Goal: Task Accomplishment & Management: Complete application form

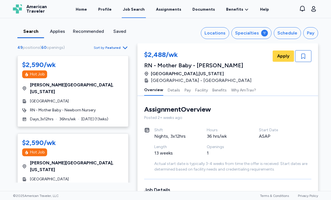
click at [125, 49] on icon "button" at bounding box center [125, 47] width 7 height 7
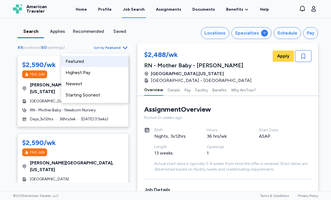
click at [87, 72] on div "Highest Pay" at bounding box center [94, 72] width 67 height 11
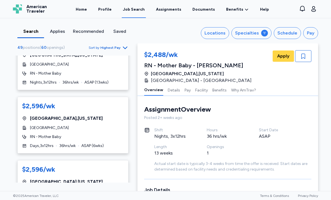
scroll to position [22, 0]
click at [103, 121] on div "[GEOGRAPHIC_DATA] , [US_STATE]" at bounding box center [73, 118] width 102 height 7
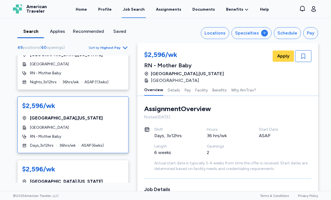
click at [282, 56] on span "Apply" at bounding box center [283, 56] width 12 height 7
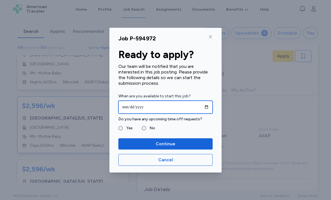
click at [161, 109] on input "date" at bounding box center [165, 107] width 94 height 13
type input "**********"
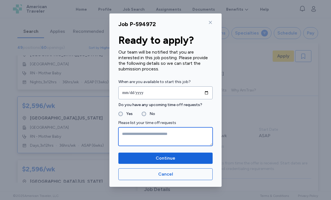
click at [161, 134] on textarea at bounding box center [165, 136] width 94 height 19
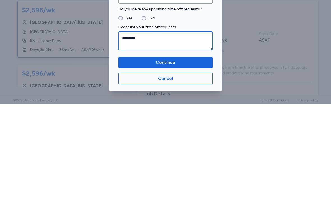
type textarea "*********"
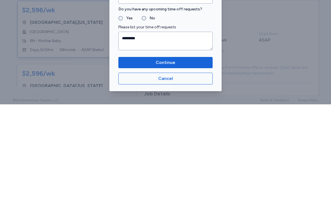
click at [169, 155] on span "Continue" at bounding box center [166, 158] width 20 height 7
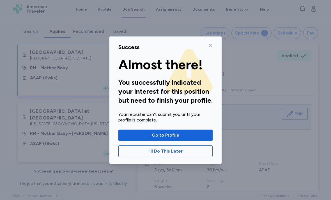
click at [184, 155] on button "I'll Do This Later" at bounding box center [165, 151] width 94 height 12
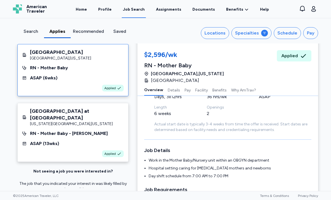
scroll to position [73, 0]
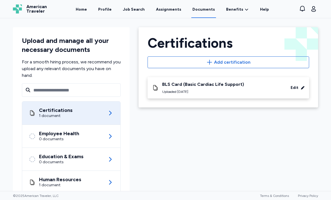
click at [132, 10] on div "Job Search" at bounding box center [134, 10] width 22 height 6
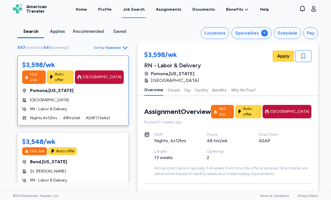
click at [264, 36] on div at bounding box center [264, 33] width 7 height 7
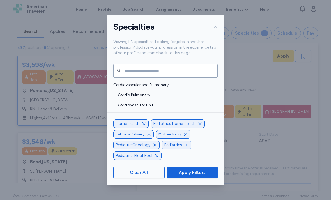
click at [142, 126] on icon "button" at bounding box center [144, 123] width 4 height 4
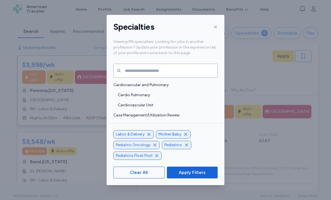
click at [148, 137] on icon "button" at bounding box center [149, 134] width 4 height 4
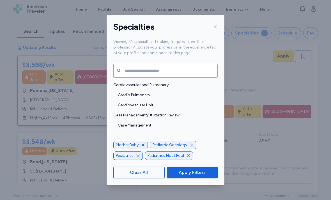
click at [190, 147] on icon "button" at bounding box center [191, 145] width 4 height 4
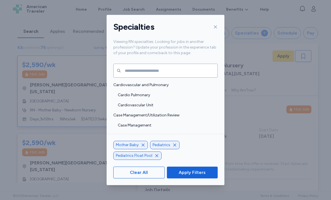
scroll to position [1, 0]
click at [156, 158] on icon "button" at bounding box center [157, 155] width 4 height 4
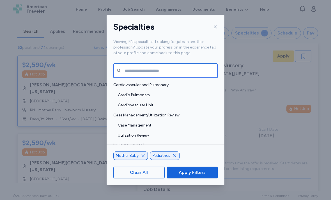
click at [158, 67] on input "text" at bounding box center [165, 71] width 104 height 14
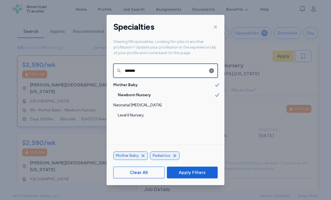
type input "*******"
click at [142, 112] on span "Level II Nursery" at bounding box center [166, 115] width 96 height 6
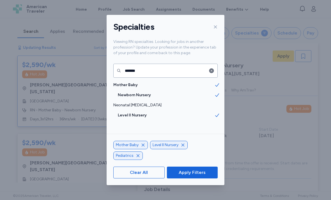
click at [195, 176] on span "Apply Filters" at bounding box center [192, 172] width 27 height 7
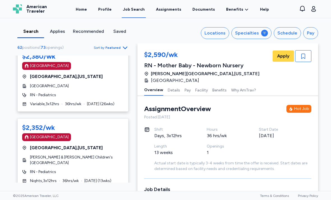
scroll to position [1361, 0]
